Goal: Obtain resource: Download file/media

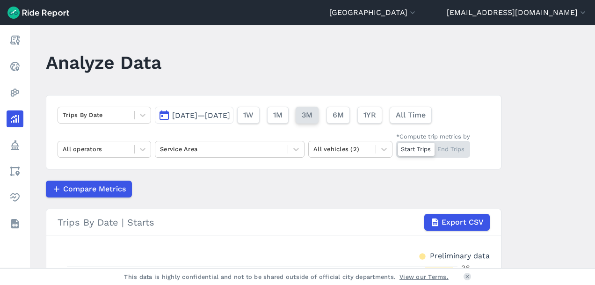
click at [312, 114] on span "3M" at bounding box center [307, 114] width 11 height 11
click at [199, 113] on span "[DATE]—[DATE]" at bounding box center [201, 115] width 58 height 9
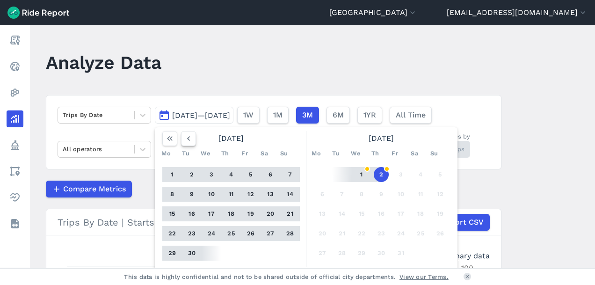
click at [187, 136] on icon "button" at bounding box center [188, 138] width 9 height 9
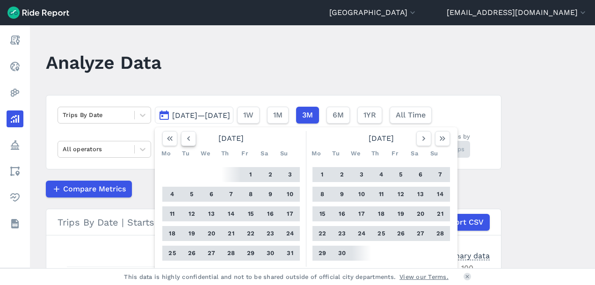
click at [187, 136] on icon "button" at bounding box center [188, 138] width 9 height 9
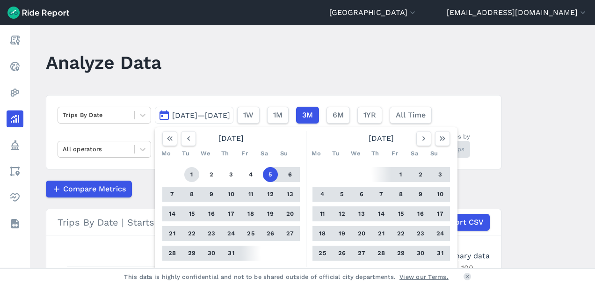
click at [189, 175] on button "1" at bounding box center [191, 174] width 15 height 15
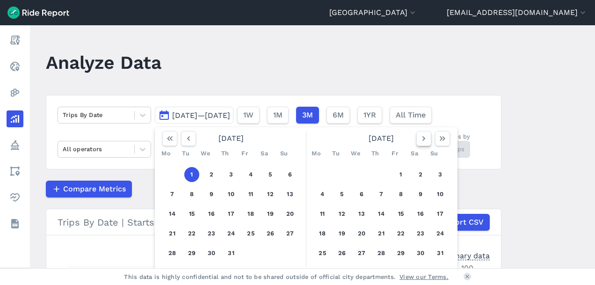
click at [421, 137] on icon "button" at bounding box center [423, 138] width 9 height 9
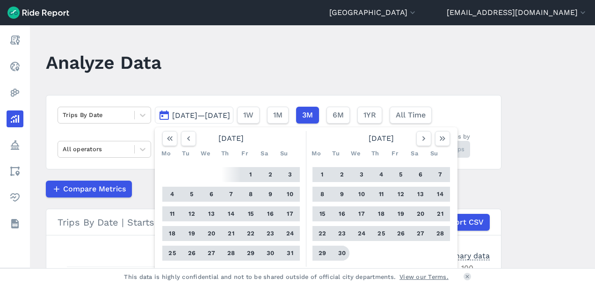
click at [338, 251] on button "30" at bounding box center [341, 252] width 15 height 15
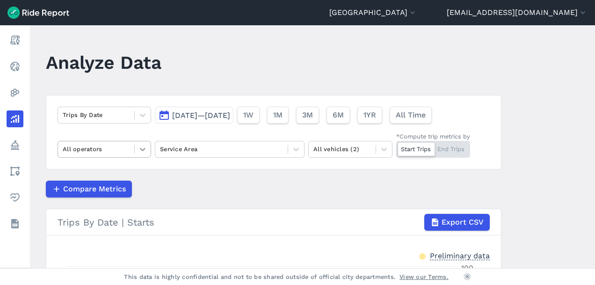
click at [141, 148] on icon at bounding box center [142, 148] width 9 height 9
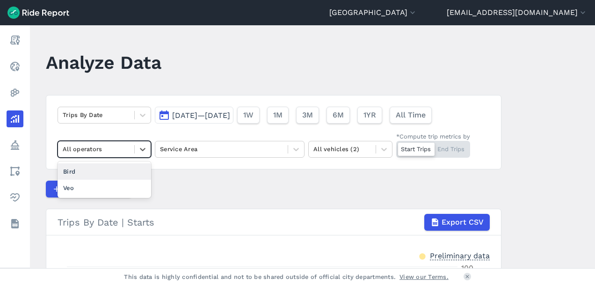
click at [125, 168] on div "Bird" at bounding box center [105, 171] width 94 height 16
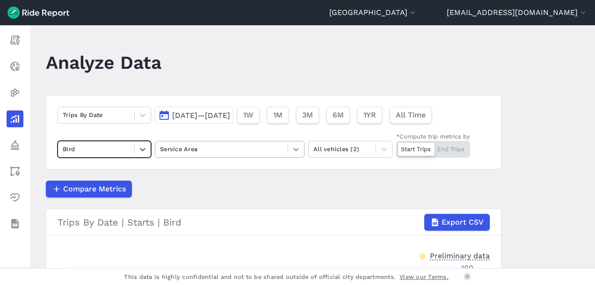
click at [296, 148] on icon at bounding box center [296, 149] width 6 height 3
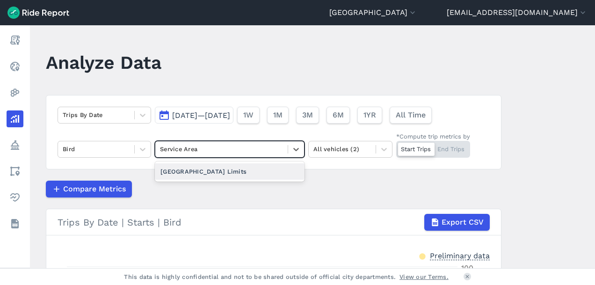
click at [270, 172] on div "[GEOGRAPHIC_DATA] Limits" at bounding box center [230, 171] width 150 height 16
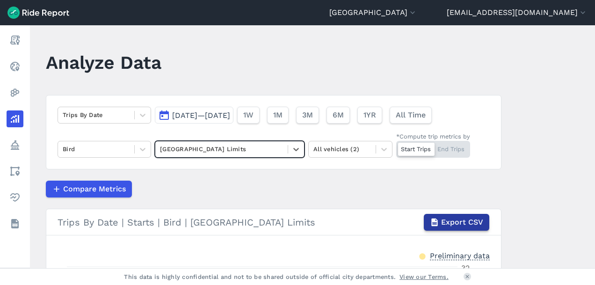
click at [452, 219] on span "Export CSV" at bounding box center [462, 221] width 42 height 11
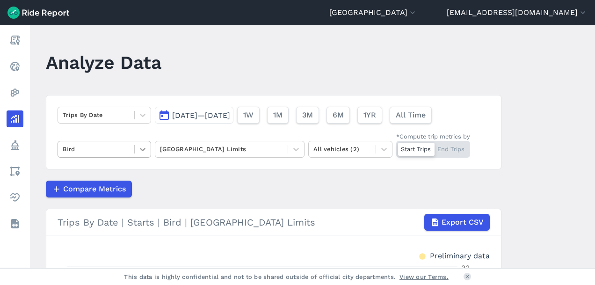
click at [138, 150] on icon at bounding box center [142, 148] width 9 height 9
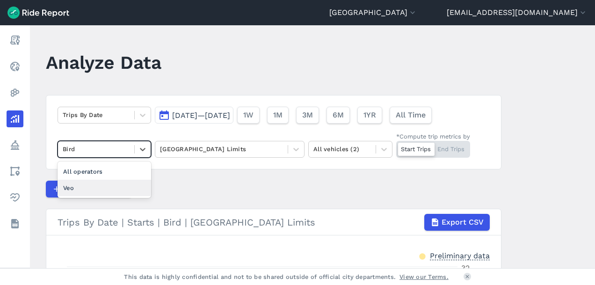
click at [121, 187] on div "Veo" at bounding box center [105, 188] width 94 height 16
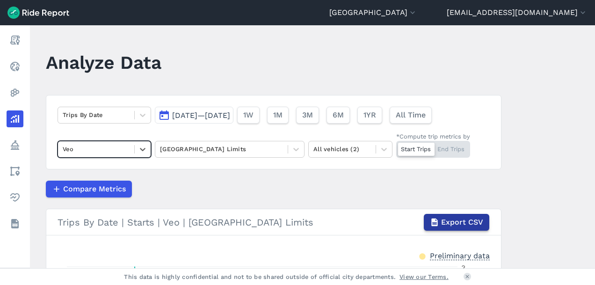
click at [441, 219] on span "Export CSV" at bounding box center [462, 221] width 42 height 11
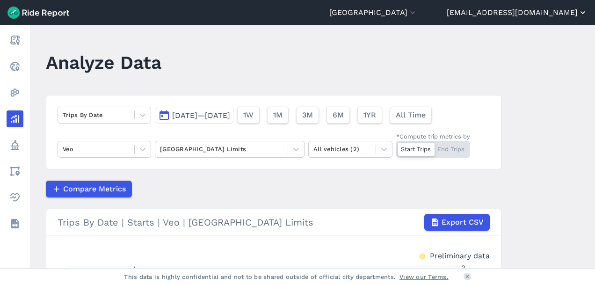
click at [544, 14] on button "[EMAIL_ADDRESS][DOMAIN_NAME]" at bounding box center [517, 12] width 141 height 11
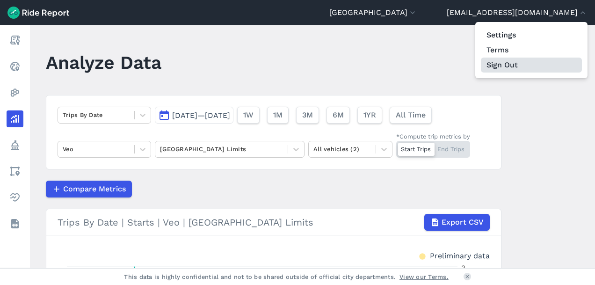
click at [507, 68] on button "Sign Out" at bounding box center [531, 65] width 101 height 15
